Goal: Check status

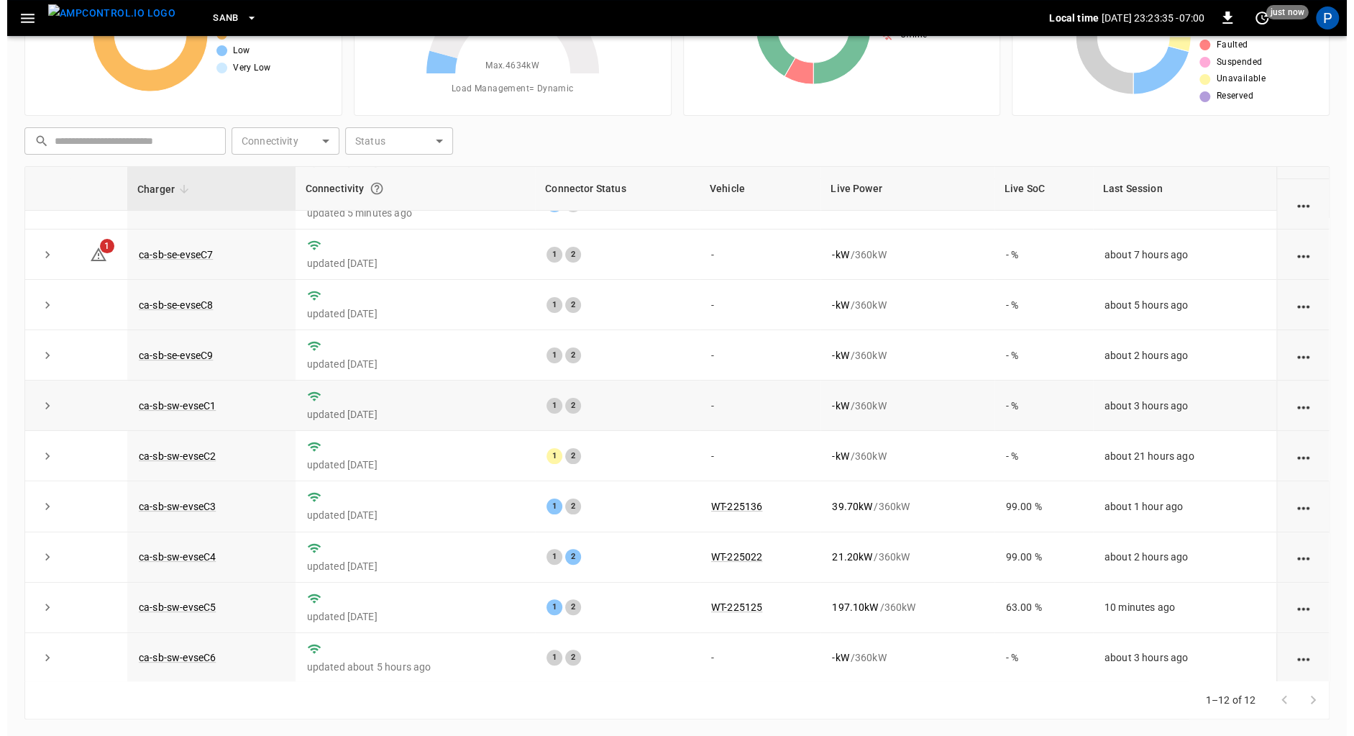
scroll to position [134, 0]
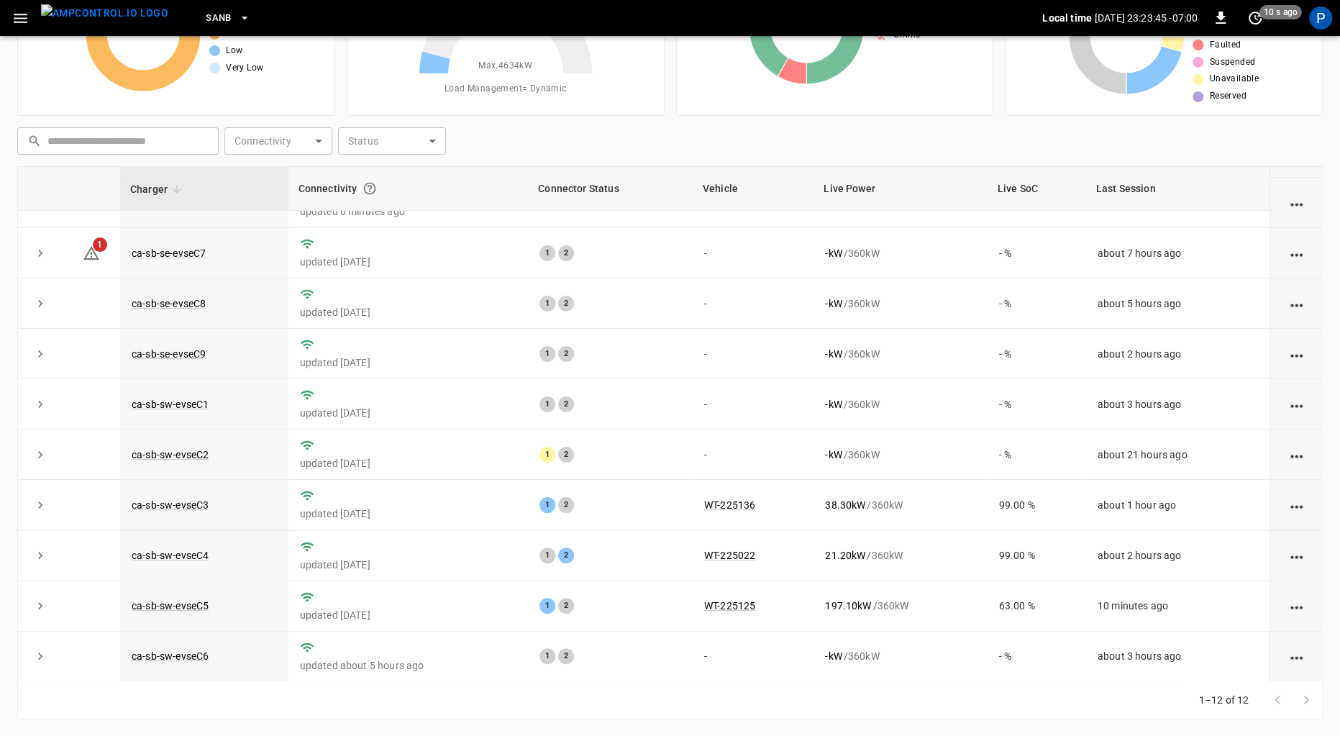
click at [237, 21] on icon "button" at bounding box center [244, 18] width 14 height 14
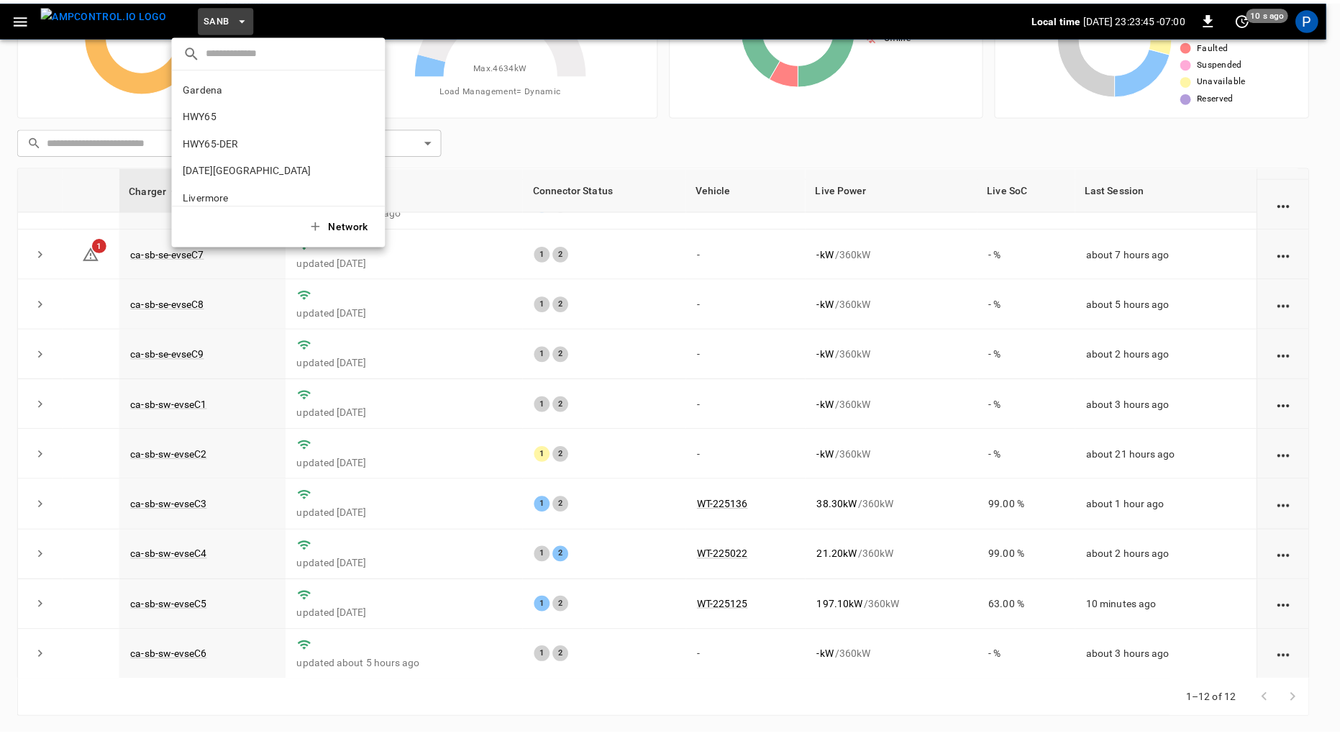
scroll to position [121, 0]
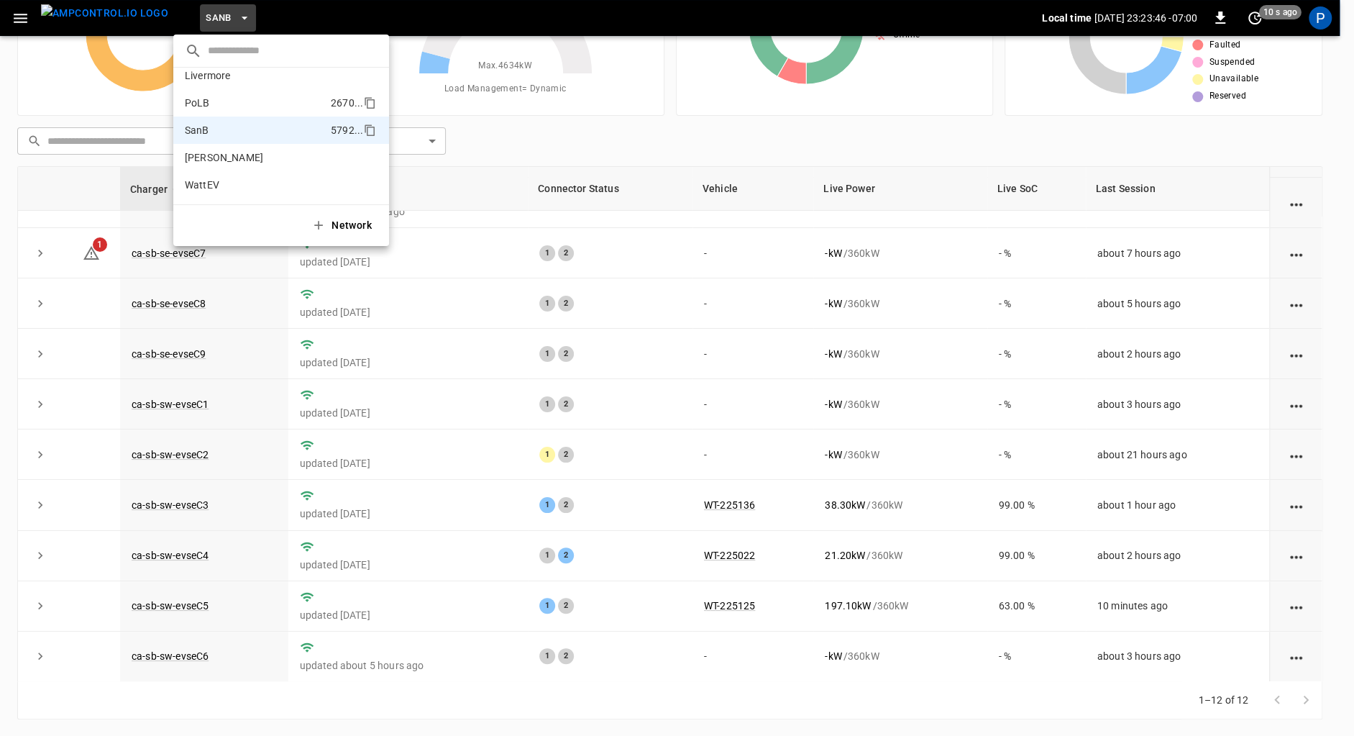
click at [242, 105] on p "PoLB" at bounding box center [255, 103] width 140 height 14
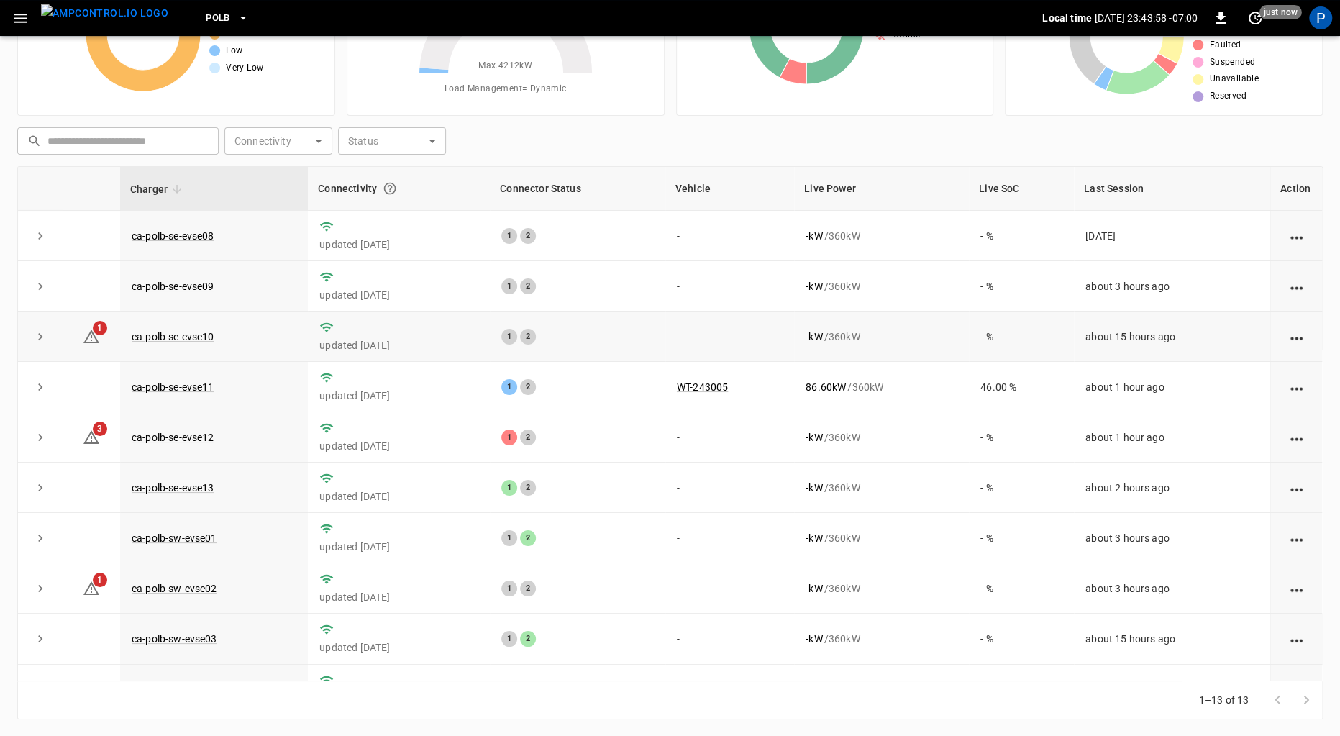
scroll to position [115, 0]
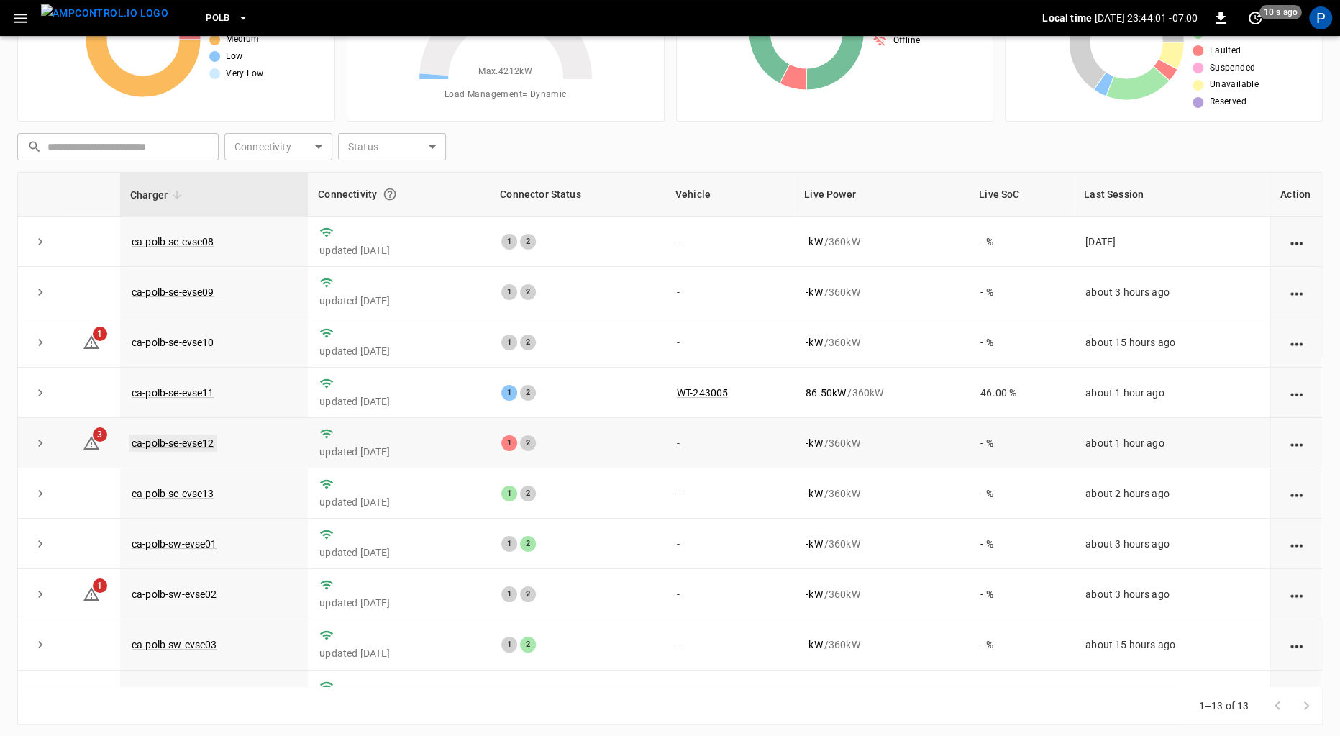
click at [191, 444] on link "ca-polb-se-evse12" at bounding box center [173, 442] width 88 height 17
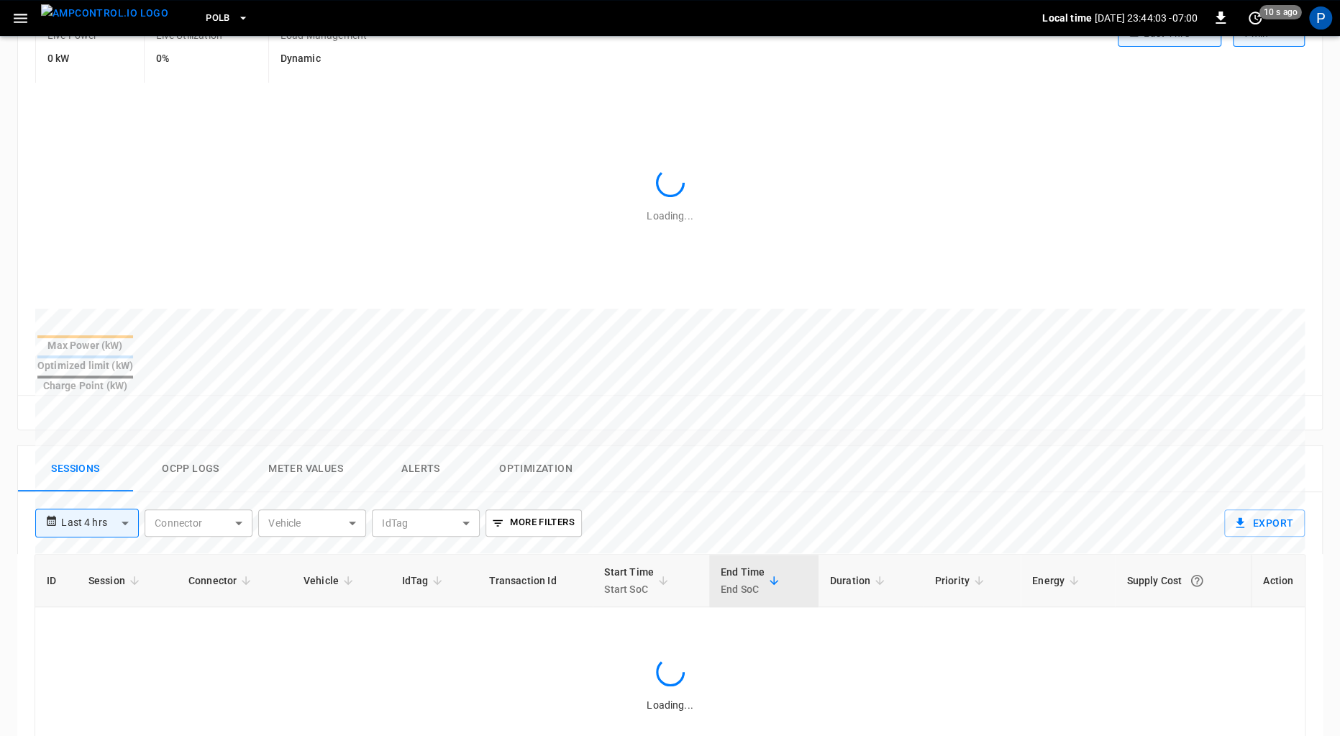
scroll to position [663, 0]
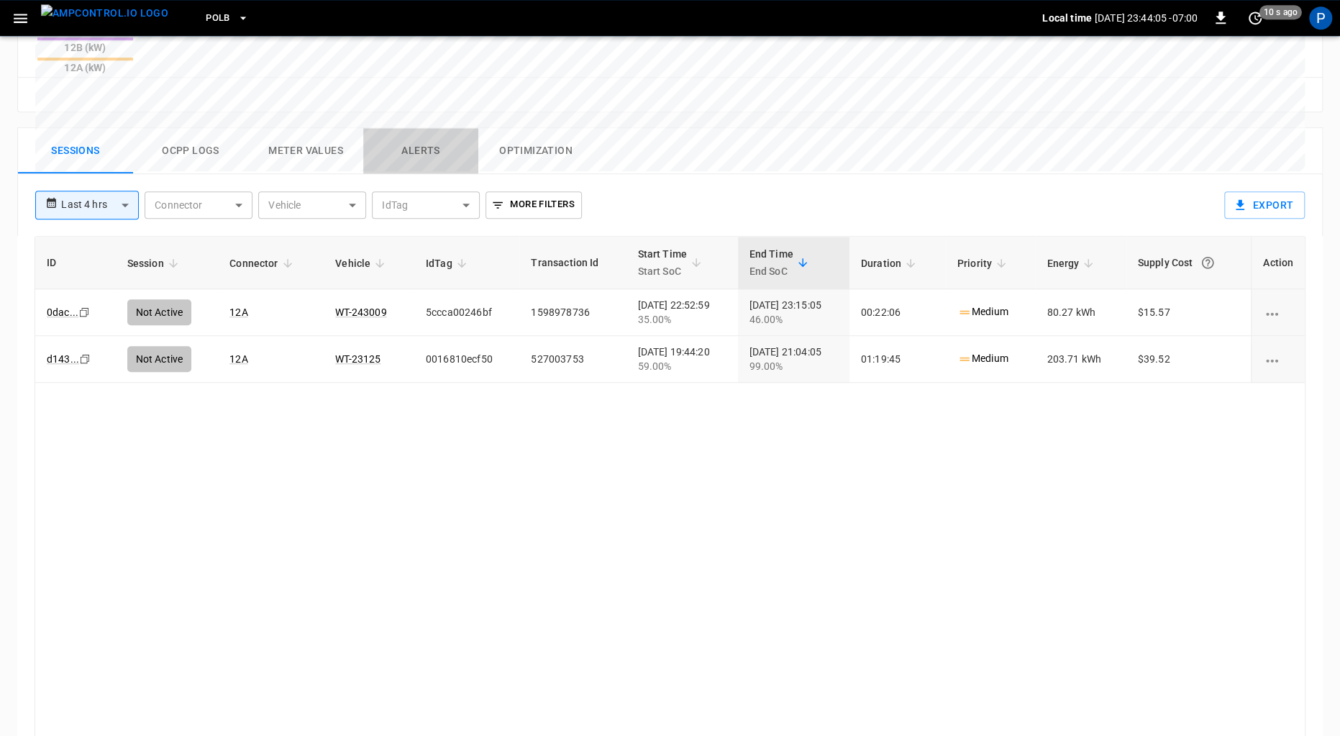
click at [422, 128] on button "Alerts" at bounding box center [420, 151] width 115 height 46
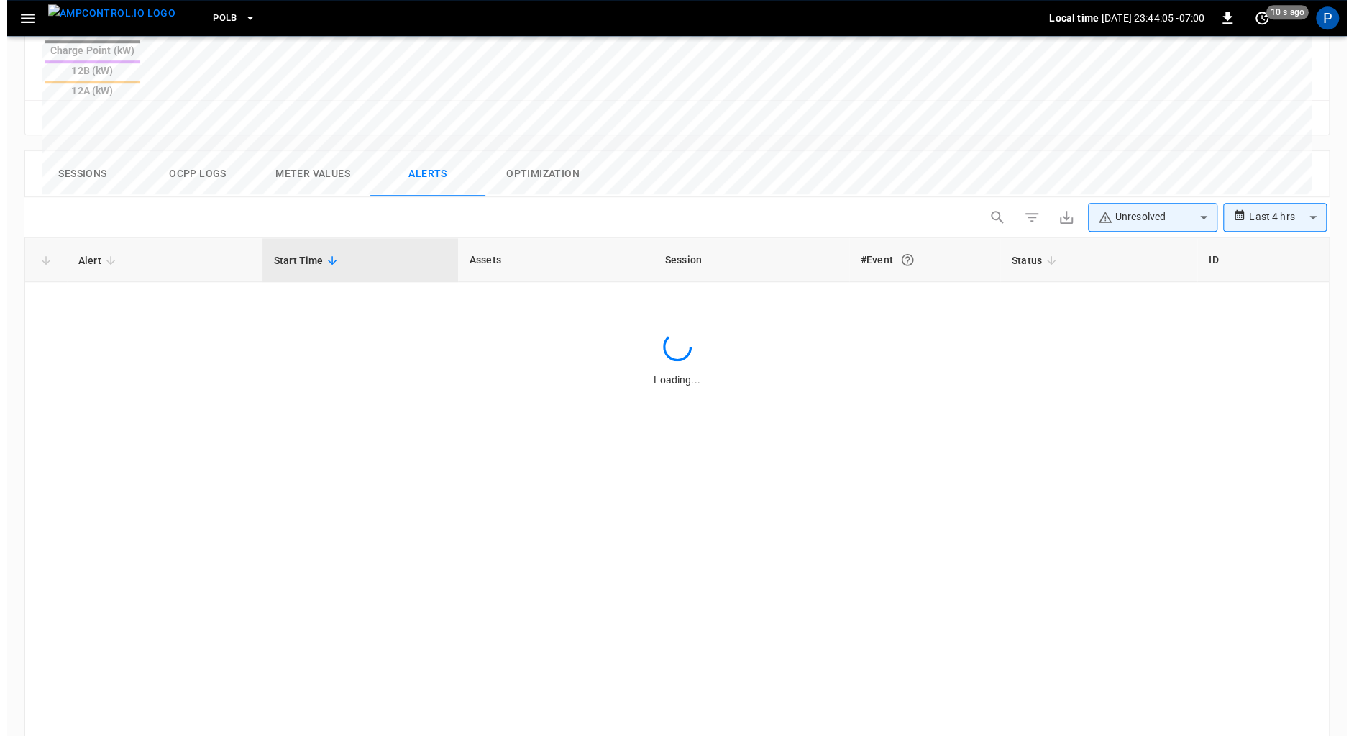
scroll to position [638, 0]
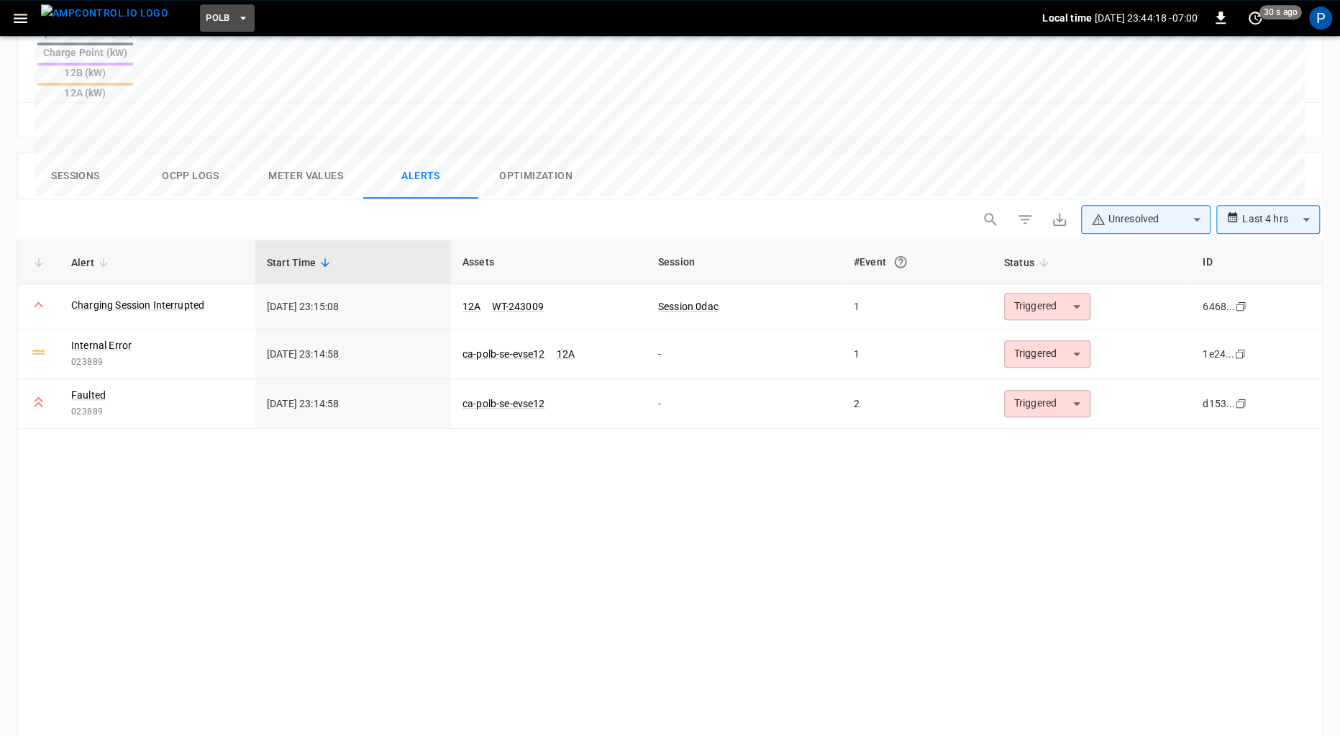
click at [207, 14] on button "PoLB" at bounding box center [227, 18] width 55 height 28
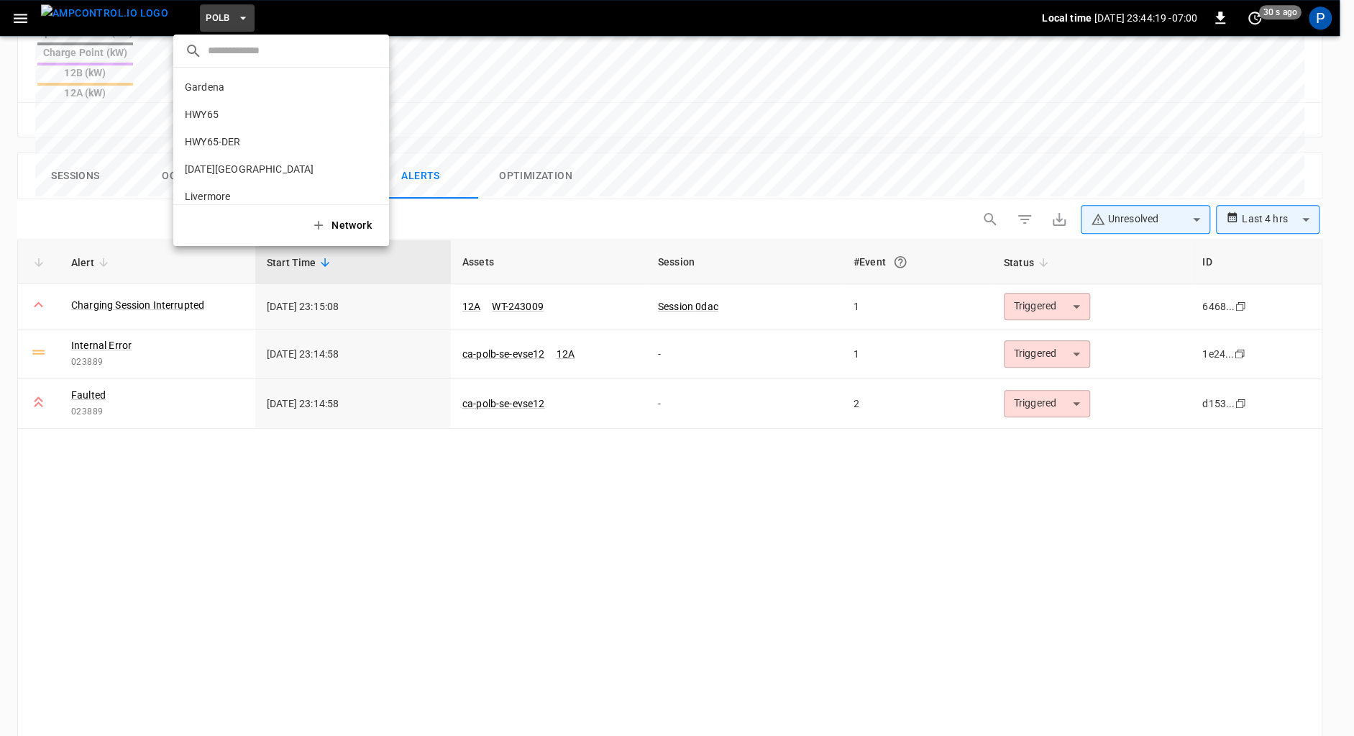
scroll to position [121, 0]
click at [254, 132] on p "SanB" at bounding box center [255, 130] width 140 height 14
